Goal: Information Seeking & Learning: Learn about a topic

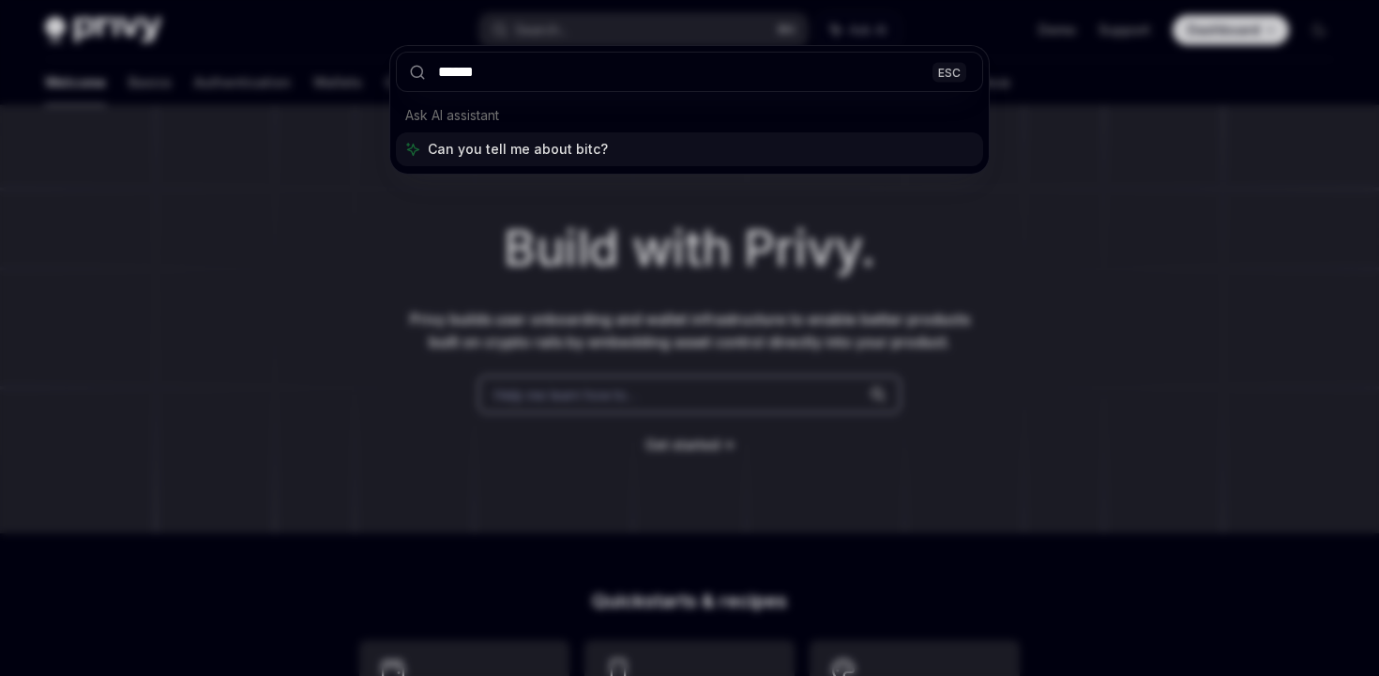
type input "*******"
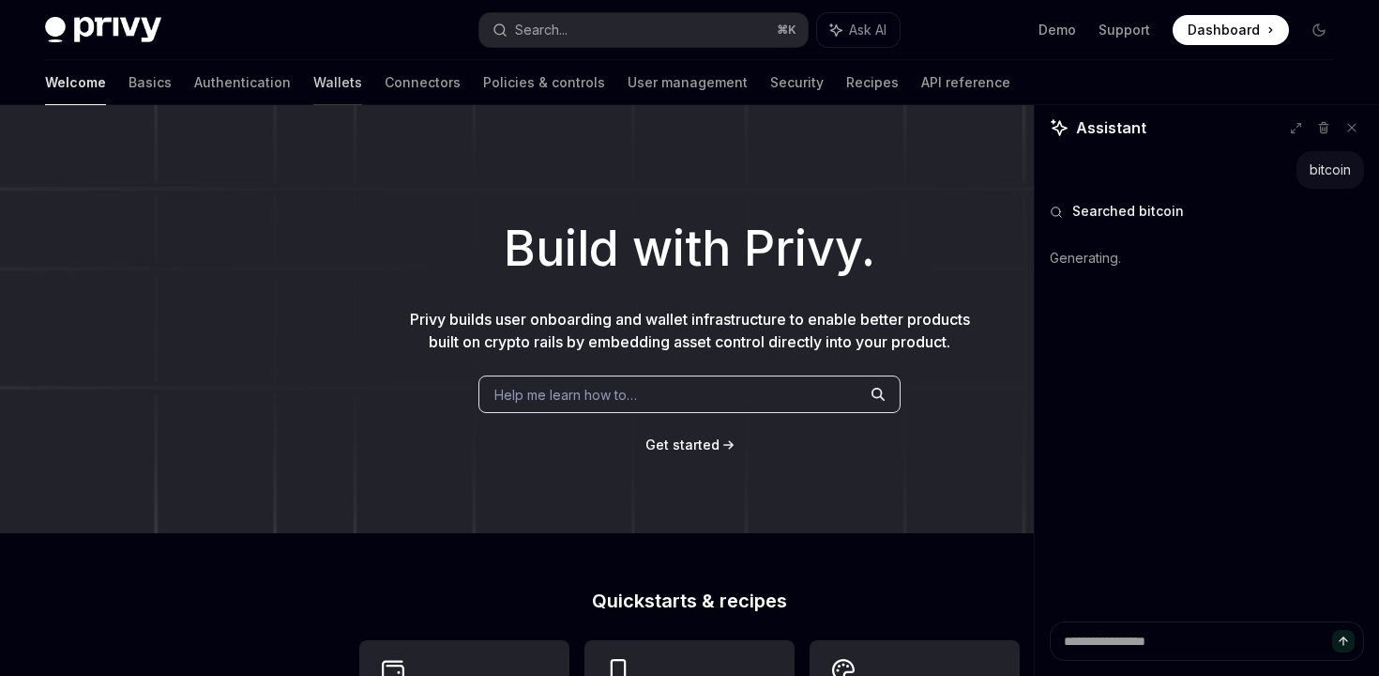
click at [313, 88] on link "Wallets" at bounding box center [337, 82] width 49 height 45
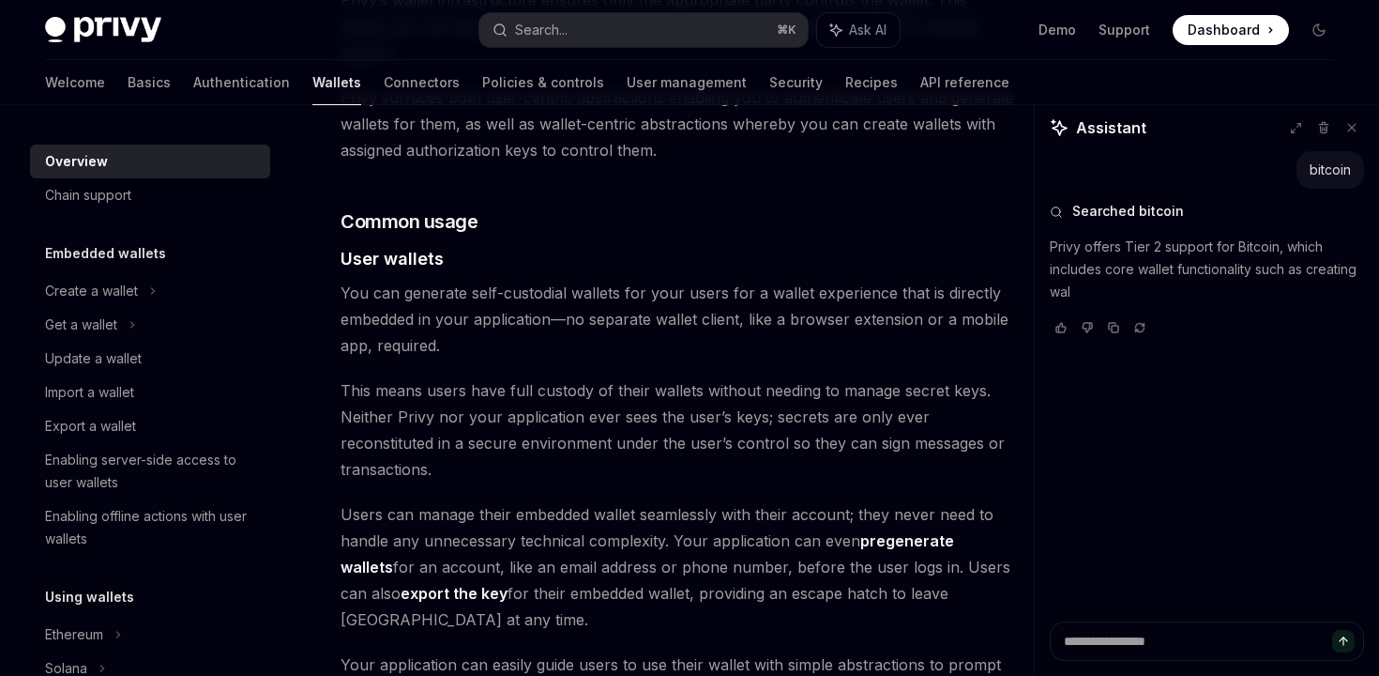
scroll to position [1241, 0]
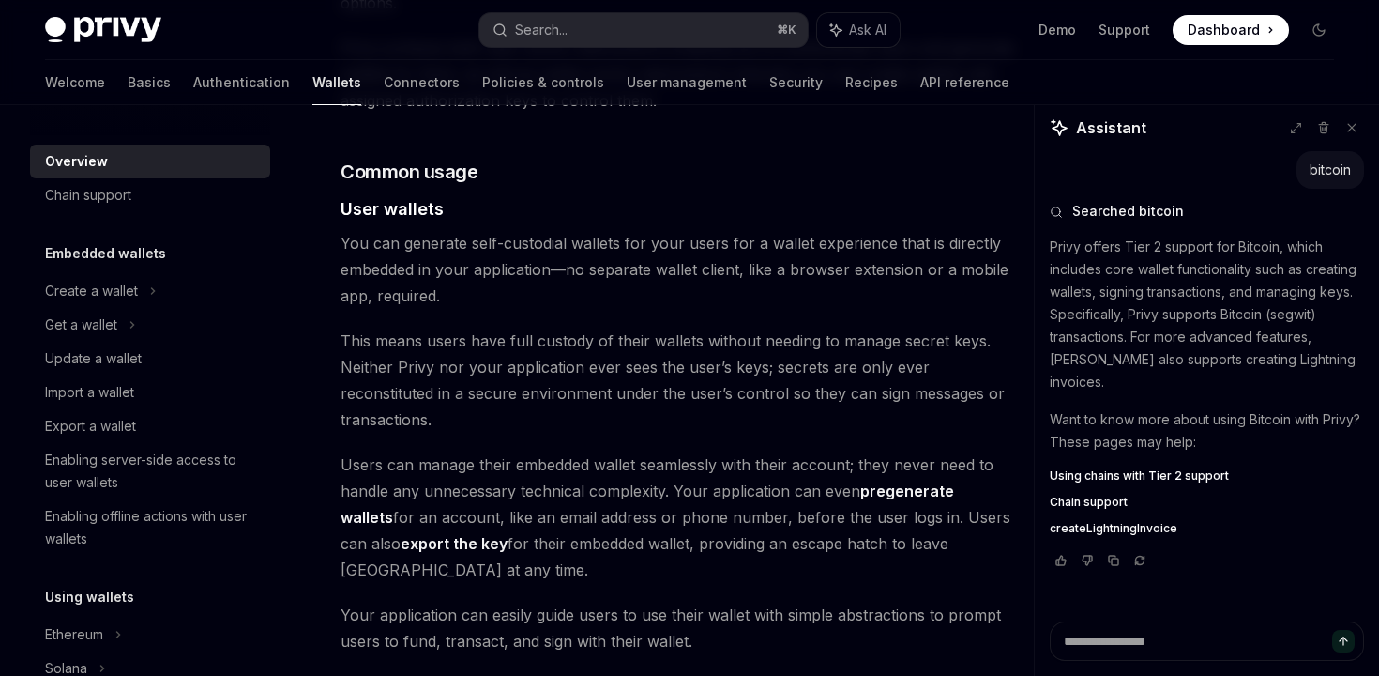
click at [1191, 342] on p "Privy offers Tier 2 support for Bitcoin, which includes core wallet functionali…" at bounding box center [1207, 315] width 314 height 158
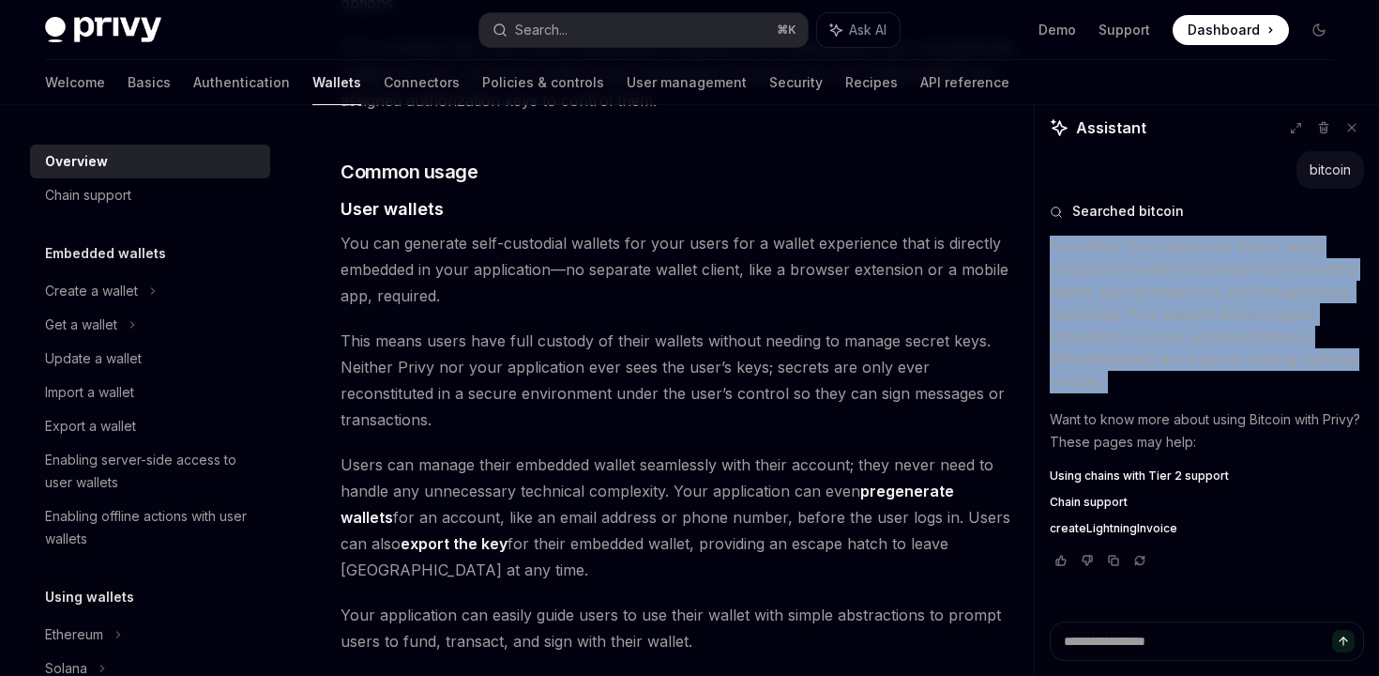
click at [1191, 342] on p "Privy offers Tier 2 support for Bitcoin, which includes core wallet functionali…" at bounding box center [1207, 315] width 314 height 158
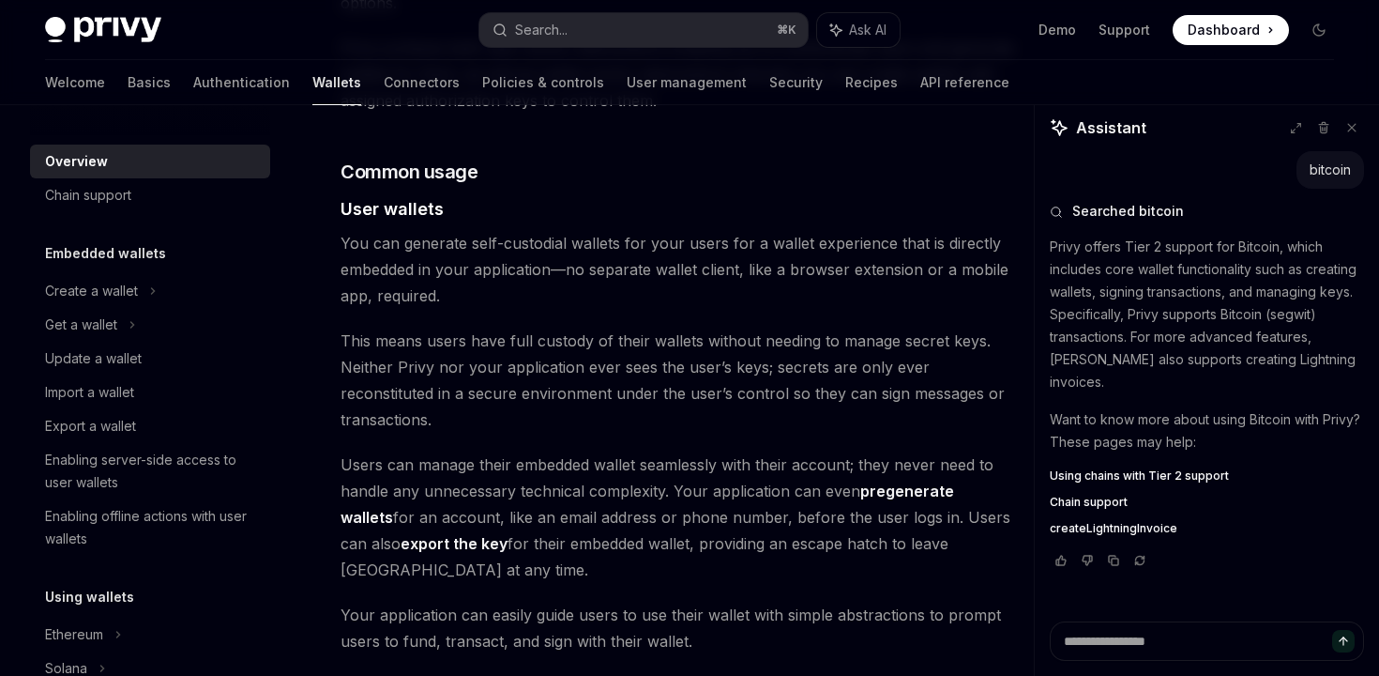
click at [1191, 342] on p "Privy offers Tier 2 support for Bitcoin, which includes core wallet functionali…" at bounding box center [1207, 315] width 314 height 158
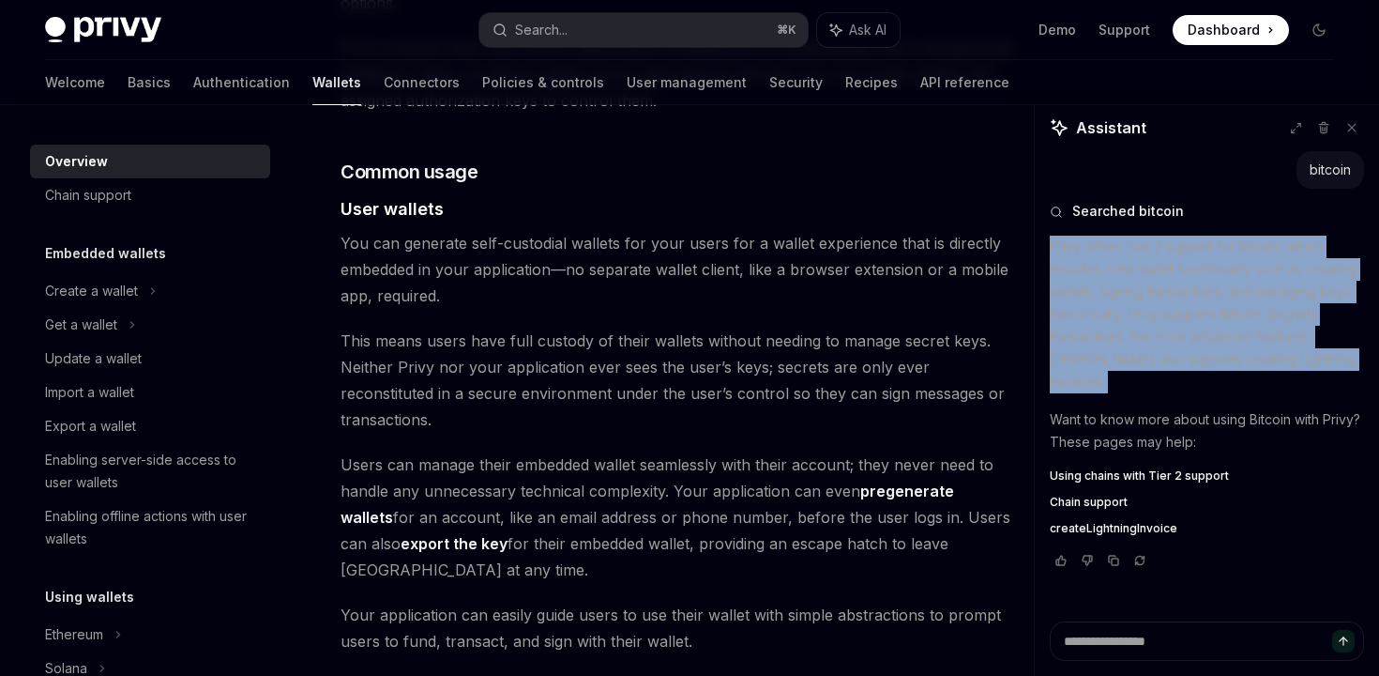
click at [1191, 342] on p "Privy offers Tier 2 support for Bitcoin, which includes core wallet functionali…" at bounding box center [1207, 315] width 314 height 158
click at [1191, 346] on p "Privy offers Tier 2 support for Bitcoin, which includes core wallet functionali…" at bounding box center [1207, 315] width 314 height 158
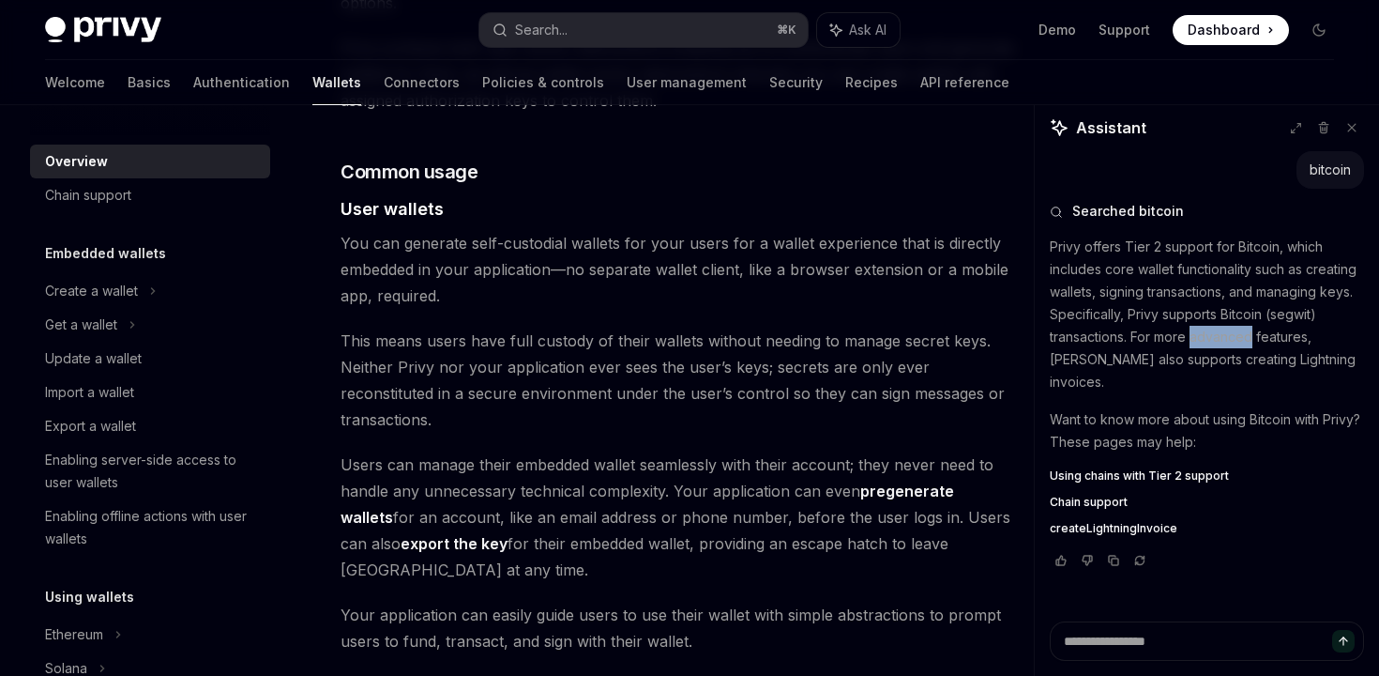
click at [1191, 346] on p "Privy offers Tier 2 support for Bitcoin, which includes core wallet functionali…" at bounding box center [1207, 315] width 314 height 158
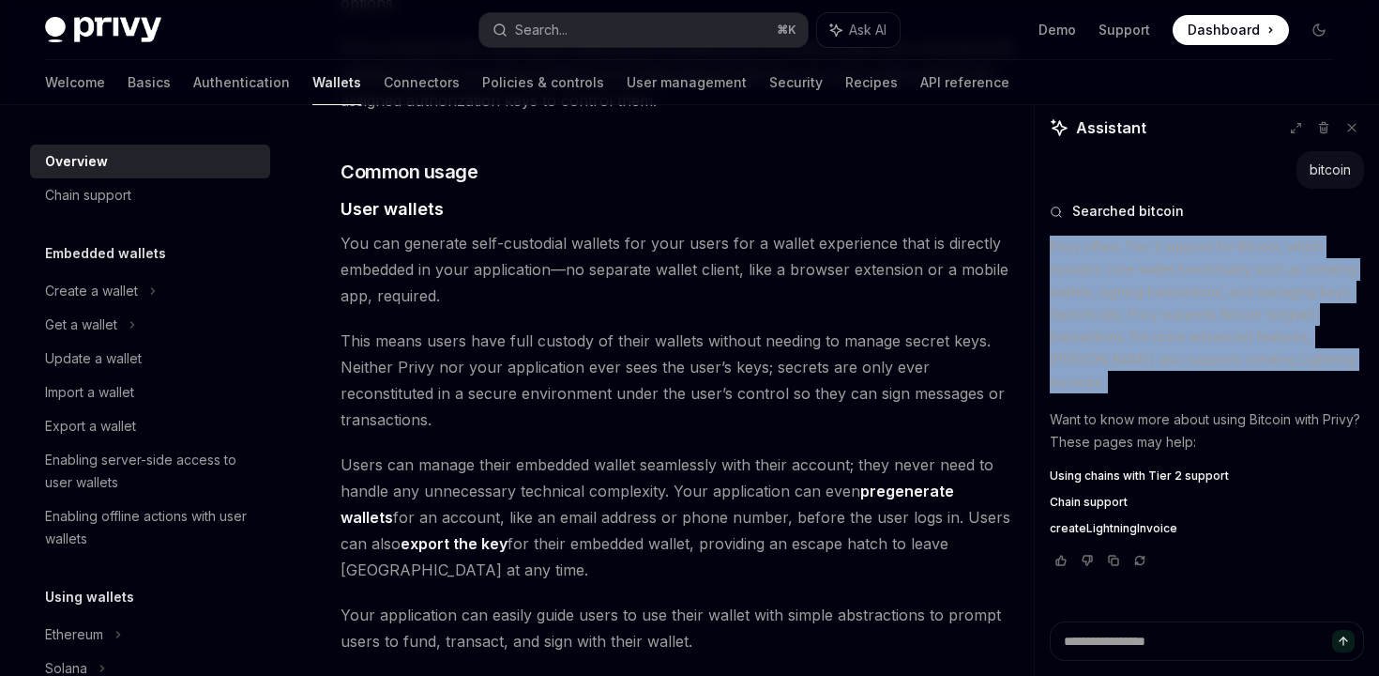
click at [1191, 346] on p "Privy offers Tier 2 support for Bitcoin, which includes core wallet functionali…" at bounding box center [1207, 315] width 314 height 158
click at [1191, 347] on p "Privy offers Tier 2 support for Bitcoin, which includes core wallet functionali…" at bounding box center [1207, 315] width 314 height 158
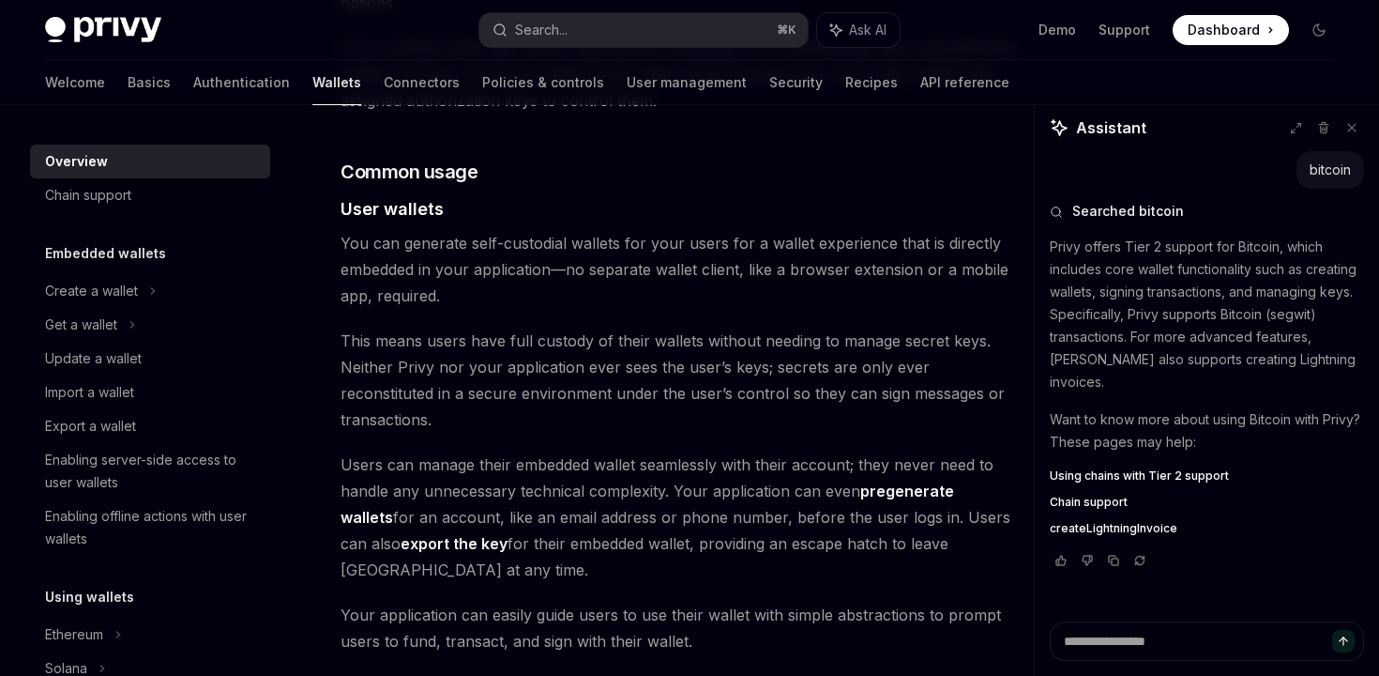
click at [1191, 348] on p "Privy offers Tier 2 support for Bitcoin, which includes core wallet functionali…" at bounding box center [1207, 315] width 314 height 158
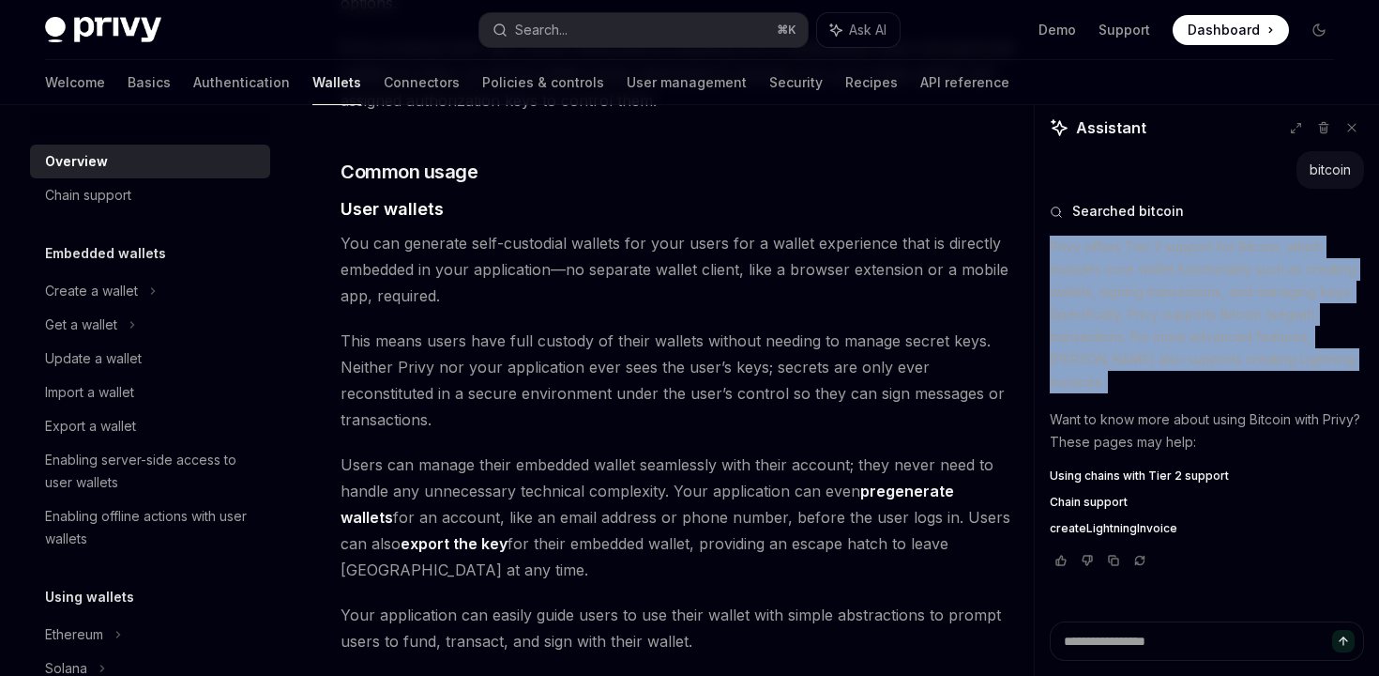
click at [1191, 348] on p "Privy offers Tier 2 support for Bitcoin, which includes core wallet functionali…" at bounding box center [1207, 315] width 314 height 158
click at [1226, 384] on div "Privy offers Tier 2 support for Bitcoin, which includes core wallet functionali…" at bounding box center [1207, 386] width 314 height 300
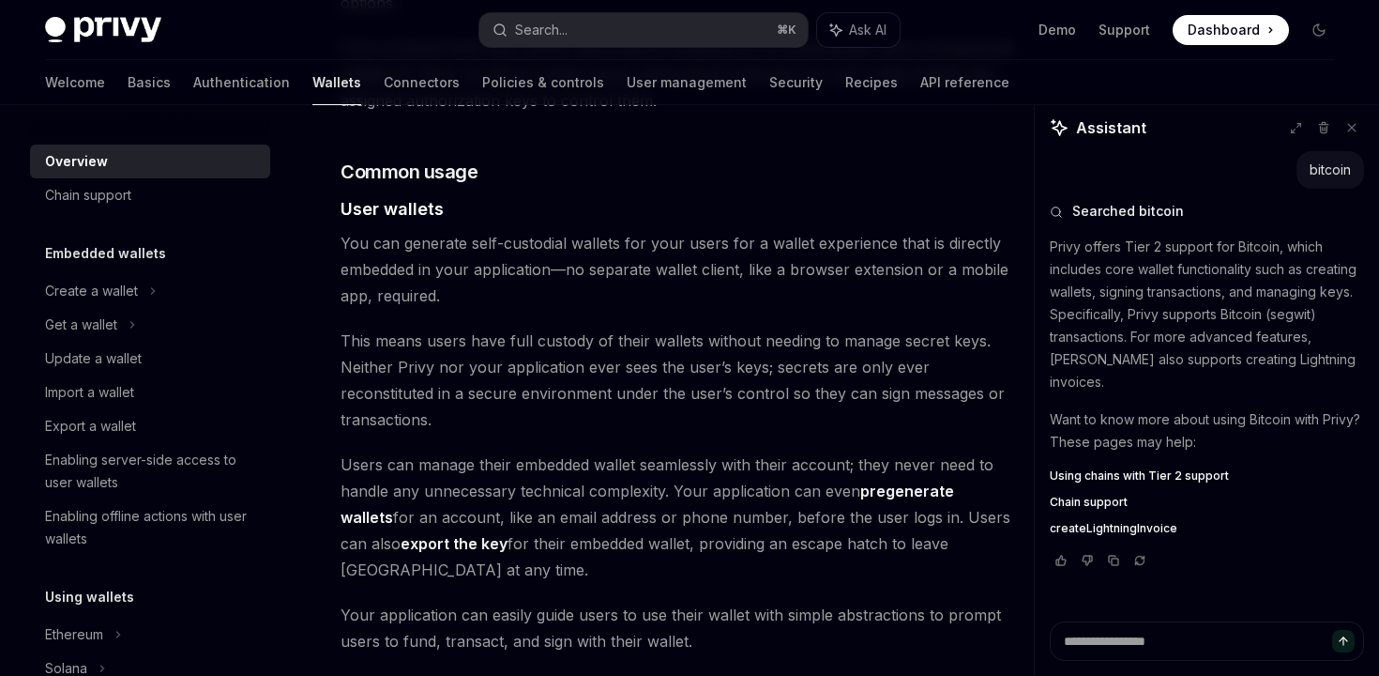
click at [1241, 420] on p "Want to know more about using Bitcoin with Privy? These pages may help:" at bounding box center [1207, 430] width 314 height 45
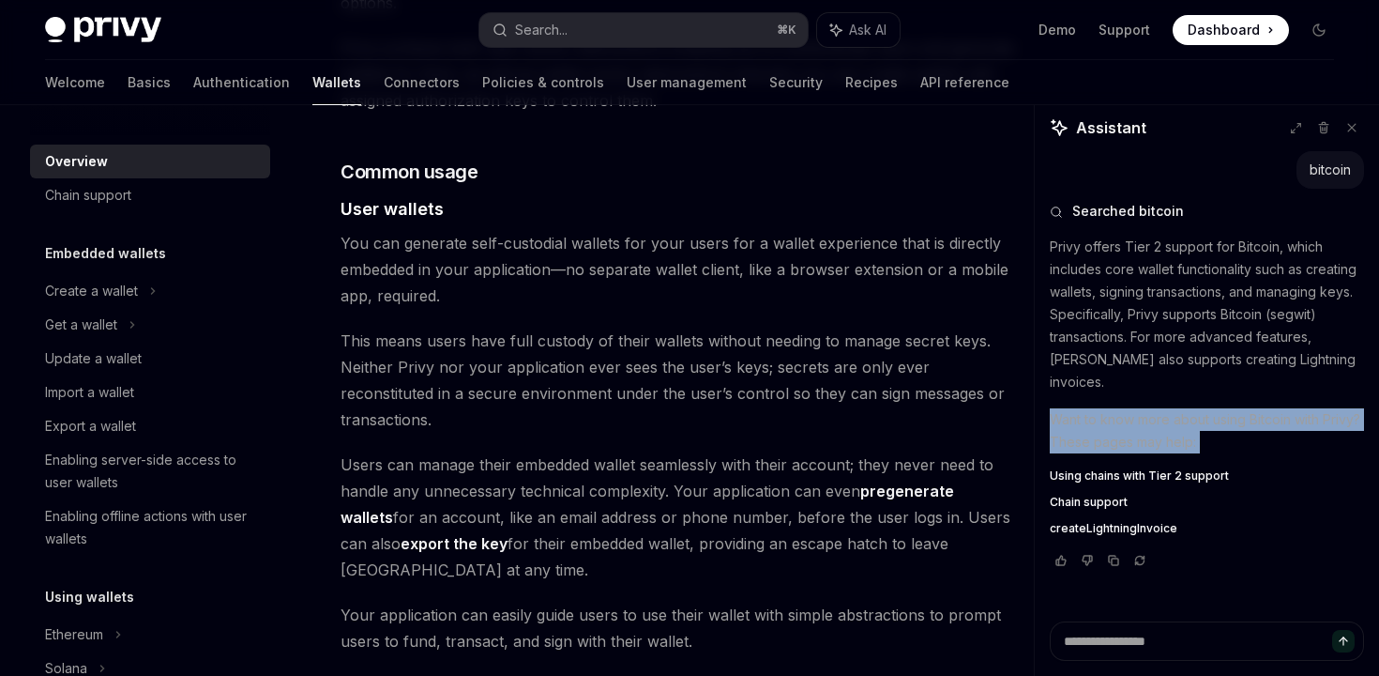
click at [1241, 420] on p "Want to know more about using Bitcoin with Privy? These pages may help:" at bounding box center [1207, 430] width 314 height 45
click at [1070, 495] on span "Chain support" at bounding box center [1089, 502] width 78 height 15
type textarea "*"
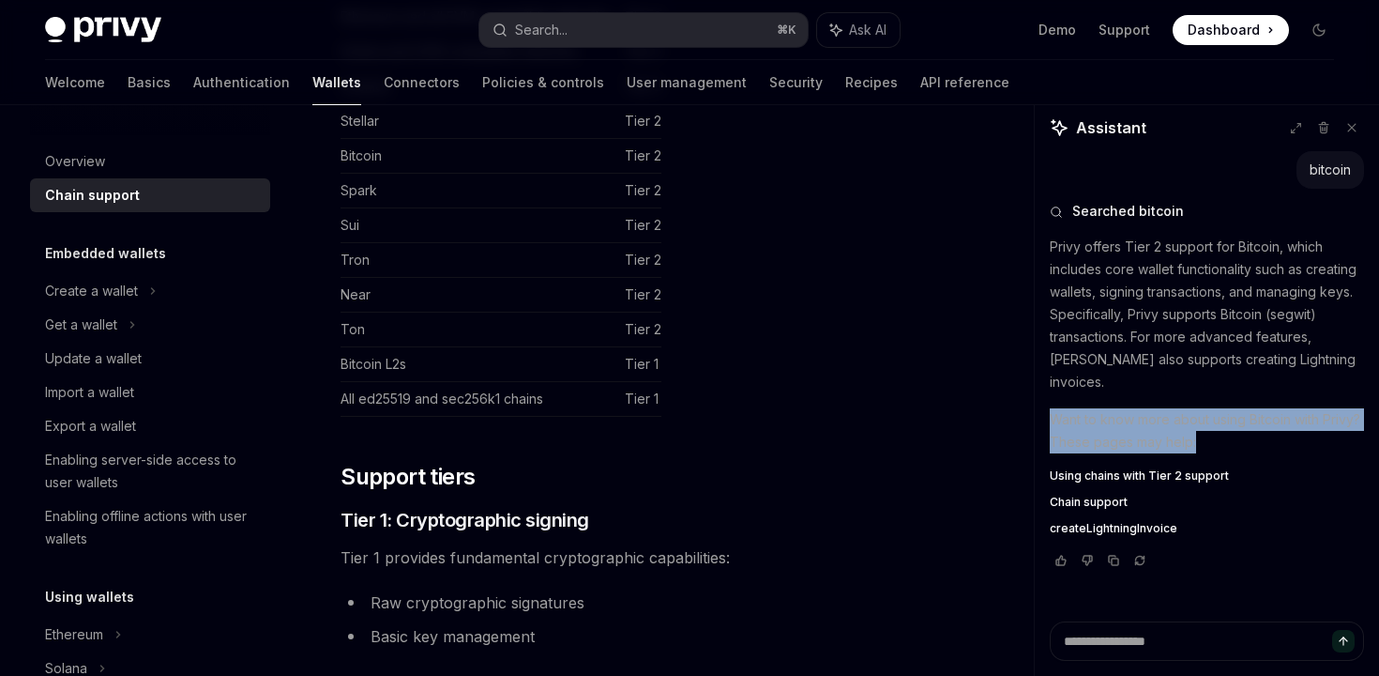
scroll to position [371, 0]
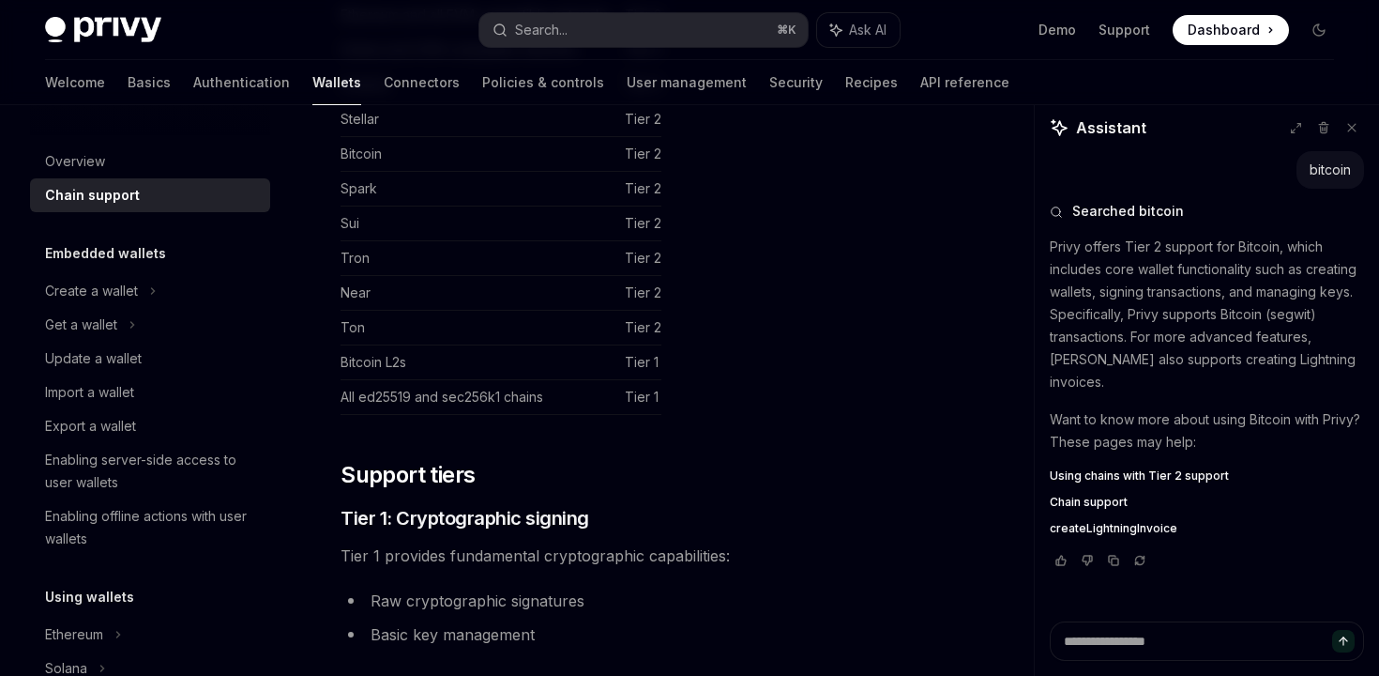
click at [627, 358] on td "Tier 1" at bounding box center [639, 362] width 44 height 35
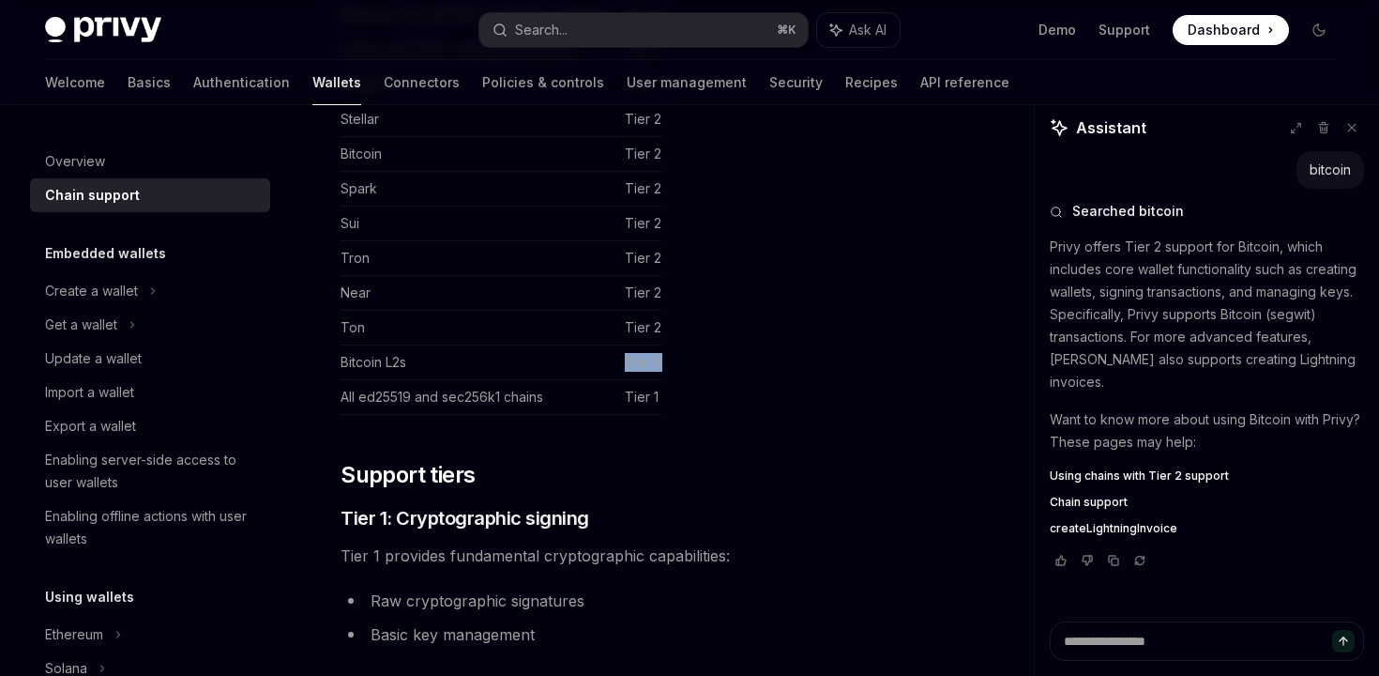
click at [627, 358] on td "Tier 1" at bounding box center [639, 362] width 44 height 35
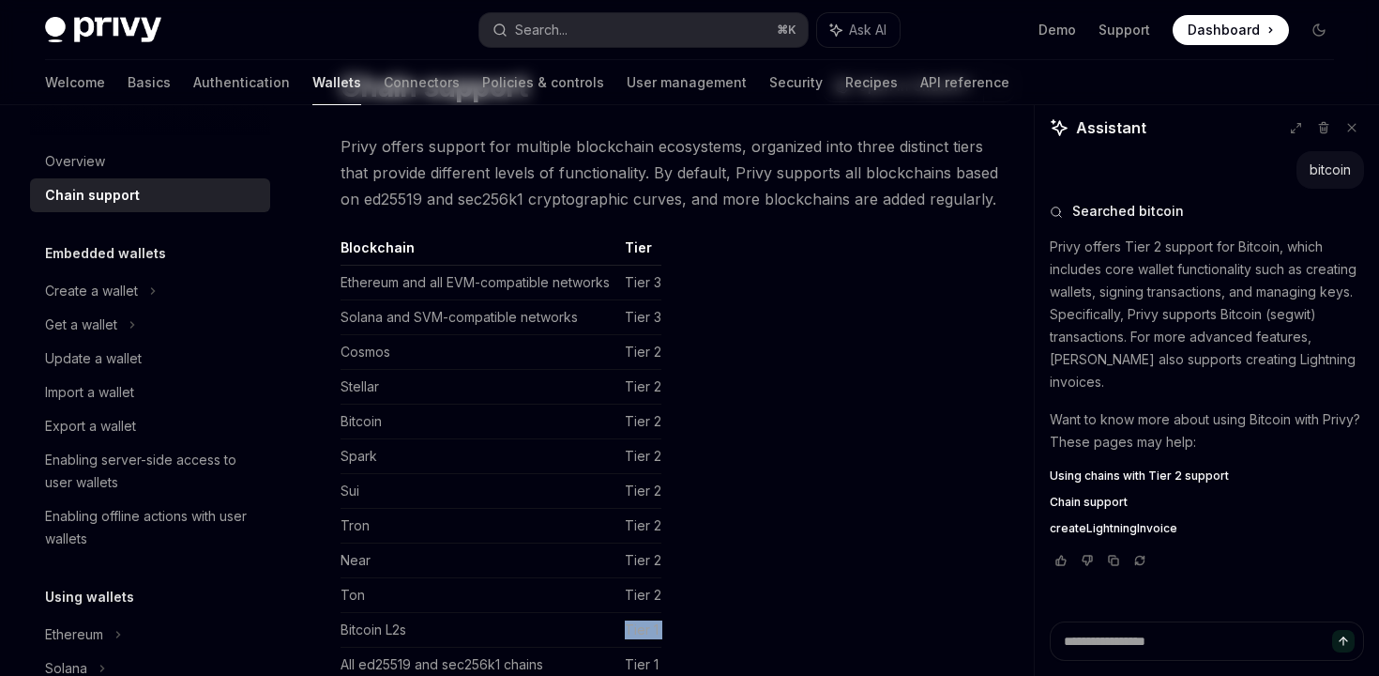
scroll to position [0, 0]
